Goal: Task Accomplishment & Management: Manage account settings

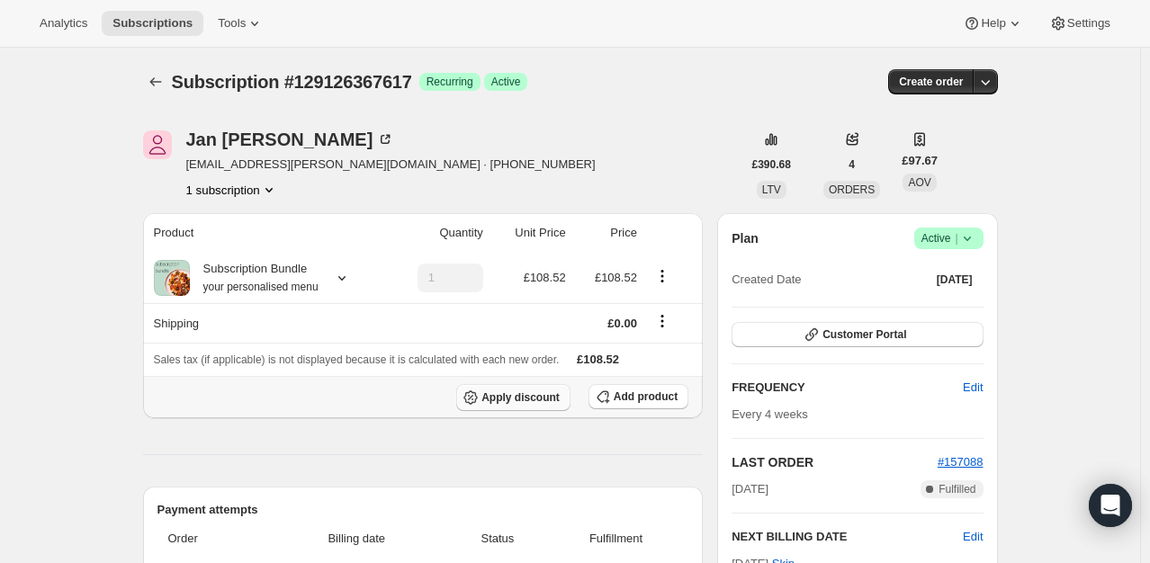
click at [551, 401] on span "Apply discount" at bounding box center [520, 398] width 78 height 14
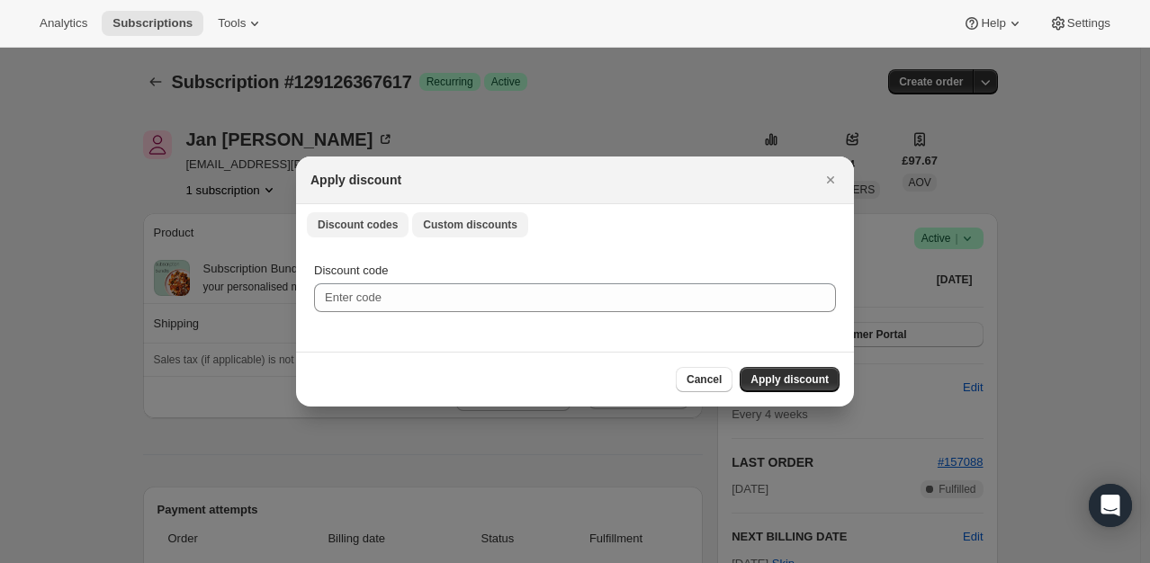
click at [468, 216] on button "Custom discounts" at bounding box center [470, 224] width 116 height 25
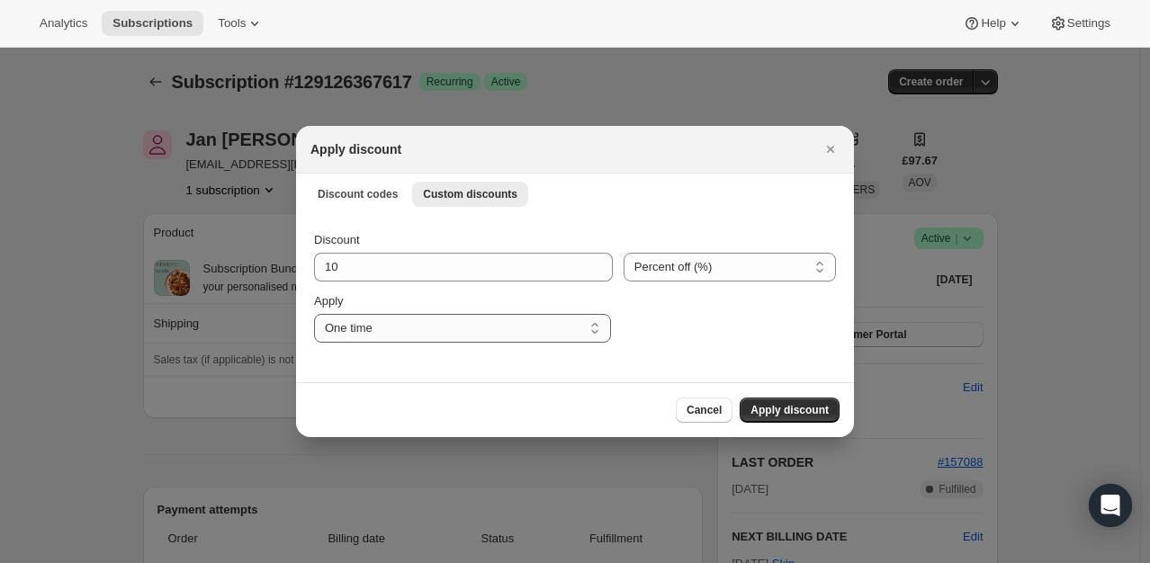
click at [497, 326] on select "One time Specify instances... Indefinitely" at bounding box center [462, 328] width 297 height 29
select select "indefinitely"
click at [314, 314] on select "One time Specify instances... Indefinitely" at bounding box center [462, 328] width 297 height 29
click at [805, 410] on span "Apply discount" at bounding box center [790, 410] width 78 height 14
